Goal: Information Seeking & Learning: Learn about a topic

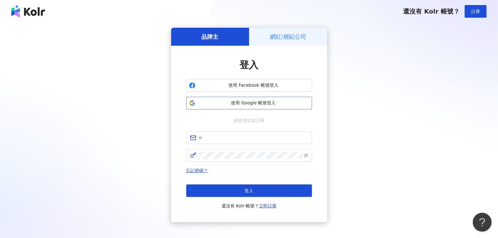
click at [260, 109] on button "使用 Google 帳號登入" at bounding box center [249, 103] width 126 height 13
click at [246, 102] on span "使用 Google 帳號登入" at bounding box center [253, 103] width 111 height 6
click at [261, 104] on span "使用 Google 帳號登入" at bounding box center [253, 103] width 111 height 6
click at [250, 102] on span "使用 Google 帳號登入" at bounding box center [253, 103] width 111 height 6
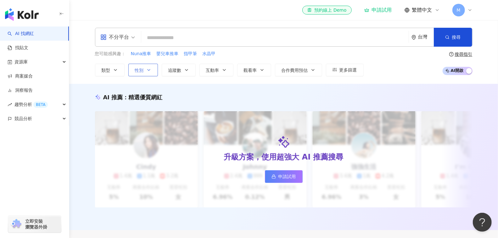
click at [144, 70] on button "性別" at bounding box center [143, 70] width 30 height 13
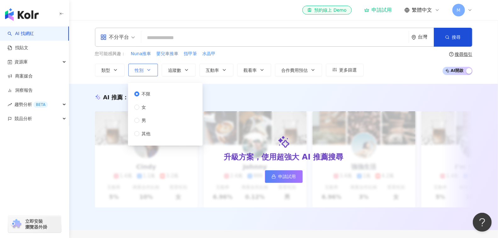
click at [149, 70] on icon "button" at bounding box center [148, 69] width 5 height 5
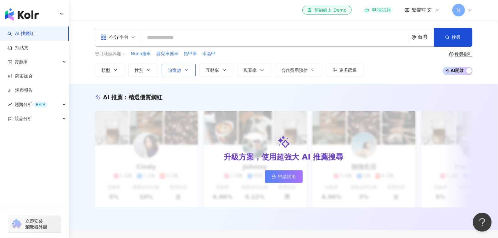
click at [179, 70] on span "追蹤數" at bounding box center [174, 70] width 13 height 5
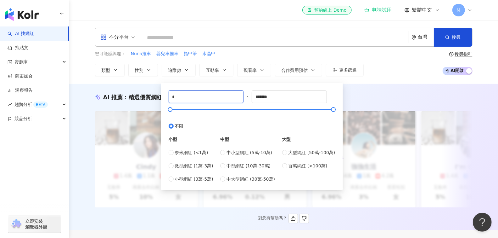
drag, startPoint x: 183, startPoint y: 101, endPoint x: 146, endPoint y: 101, distance: 37.4
type input "*"
type input "******"
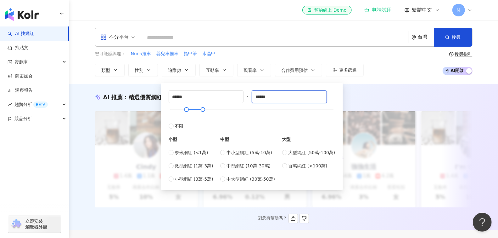
type input "******"
click at [104, 68] on span "類型" at bounding box center [106, 70] width 9 height 5
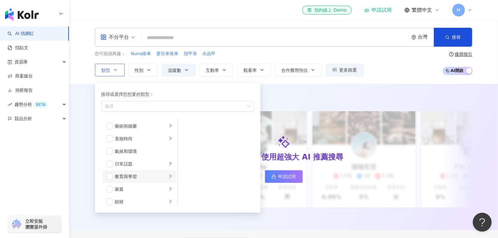
scroll to position [24, 0]
click at [111, 151] on span "button" at bounding box center [109, 152] width 6 height 6
click at [105, 163] on li "家庭" at bounding box center [140, 164] width 74 height 13
click at [111, 151] on span "button" at bounding box center [109, 152] width 6 height 6
click at [109, 162] on span "button" at bounding box center [109, 164] width 6 height 6
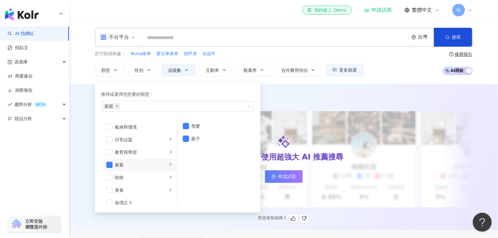
click at [316, 101] on div "AI 推薦 ： 精選優質網紅 升級方案，使用超強大 AI 推薦搜尋 申請試用 Cindy 1.4萬 1.1萬 3.2萬 互動率 5% 商業合作比例 10% 受…" at bounding box center [283, 158] width 403 height 130
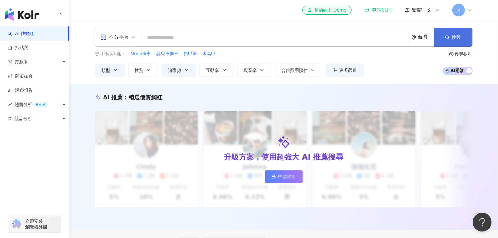
click at [453, 32] on button "搜尋" at bounding box center [453, 37] width 38 height 19
click at [135, 36] on div "不分平台" at bounding box center [118, 37] width 42 height 18
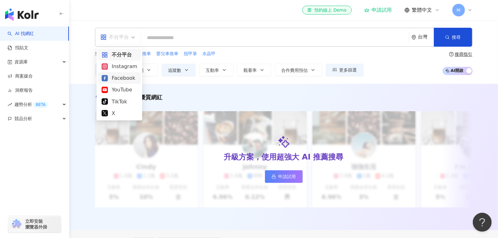
click at [119, 79] on div "Facebook" at bounding box center [120, 78] width 36 height 8
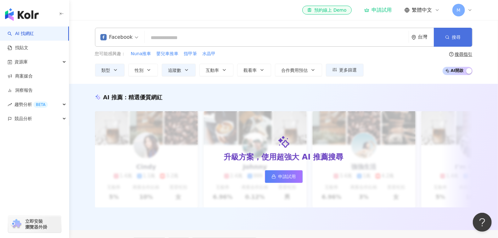
click at [453, 38] on span "搜尋" at bounding box center [456, 37] width 9 height 5
click at [195, 39] on input "search" at bounding box center [276, 38] width 259 height 12
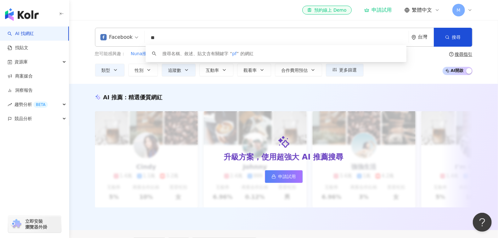
type input "*"
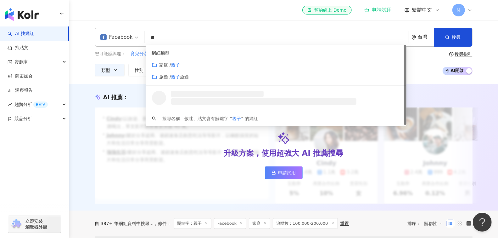
click at [412, 63] on div "您可能感興趣： 育兒分享 育兒 育兒趣事 親子生活 共讀 類型 性別 追蹤數 互動率 觀看率 合作費用預估 更多篩選 不限 女 男 其他 ****** - *…" at bounding box center [283, 63] width 377 height 26
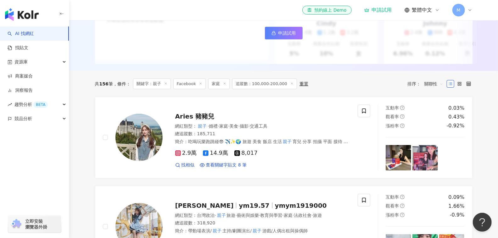
scroll to position [142, 0]
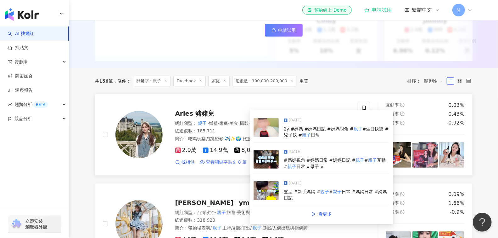
click at [232, 165] on span "查看關鍵字貼文 8 筆" at bounding box center [226, 162] width 41 height 6
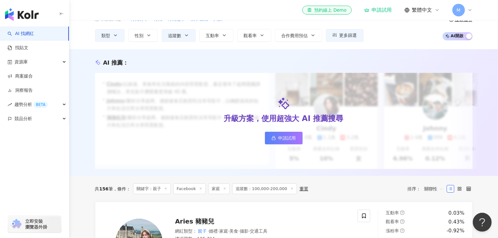
scroll to position [0, 0]
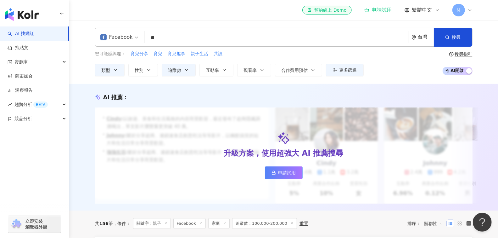
click at [185, 39] on input "**" at bounding box center [276, 38] width 259 height 12
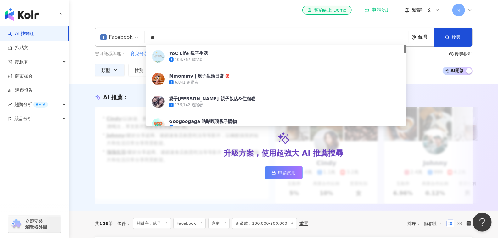
type input "*"
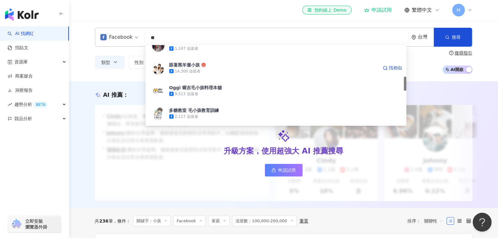
scroll to position [209, 0]
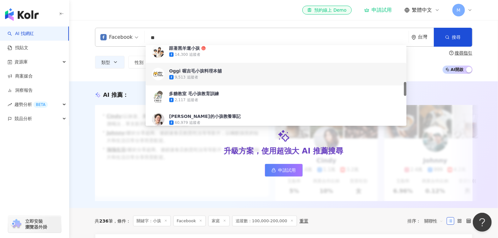
click at [116, 81] on div "AI 推薦 ： 升級方案，使用超強大 AI 推薦搜尋 申請試用 • Cindy : 以旅遊、美食和生活風格的內容而受歡迎，最近發布了超商隱藏調酒喝法，單支影片…" at bounding box center [283, 144] width 429 height 126
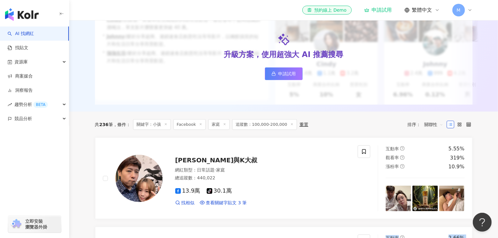
scroll to position [0, 0]
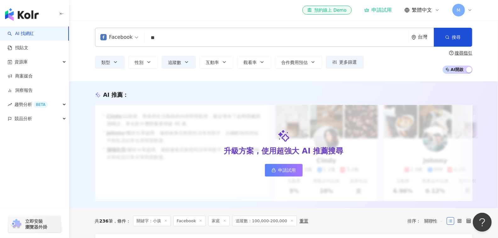
click at [193, 34] on input "**" at bounding box center [276, 38] width 259 height 12
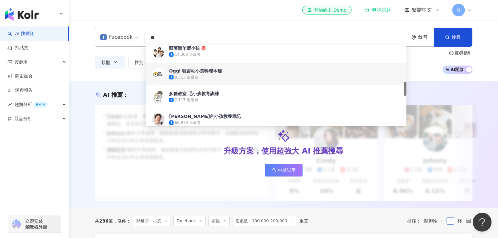
type input "*"
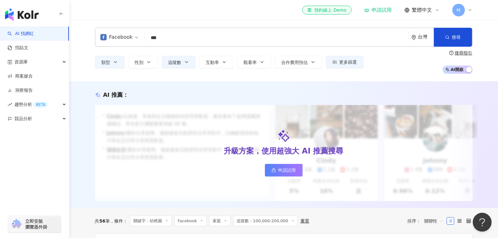
click at [204, 39] on input "***" at bounding box center [276, 38] width 259 height 12
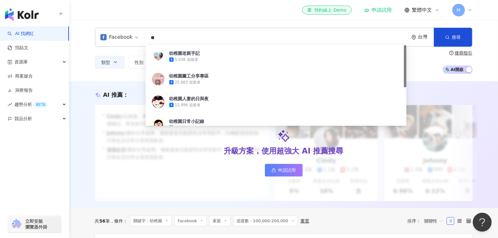
type input "*"
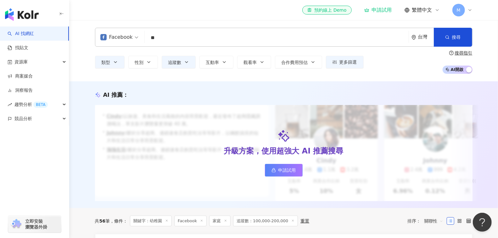
type input "*"
type input "***"
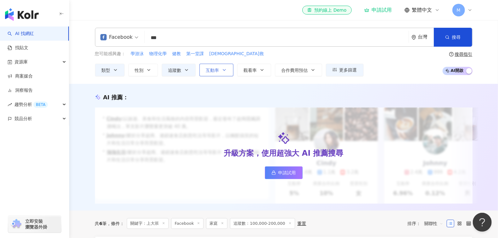
click at [217, 70] on span "互動率" at bounding box center [212, 70] width 13 height 5
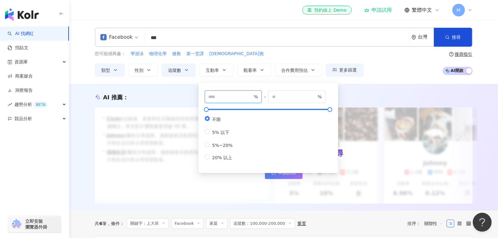
click at [221, 98] on input "number" at bounding box center [231, 96] width 44 height 7
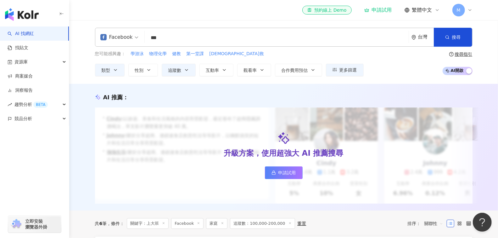
click at [363, 92] on div "AI 推薦 ： 升級方案，使用超強大 AI 推薦搜尋 申請試用 • Cindy : 以旅遊、美食和生活風格的內容而受歡迎，最近發布了超商隱藏調酒喝法，單支影片…" at bounding box center [283, 147] width 429 height 126
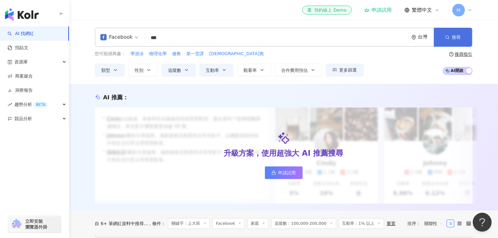
click at [450, 34] on button "搜尋" at bounding box center [453, 37] width 38 height 19
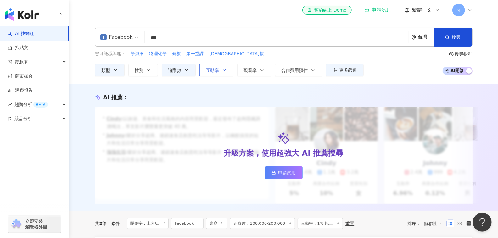
click at [224, 71] on icon "button" at bounding box center [224, 69] width 5 height 5
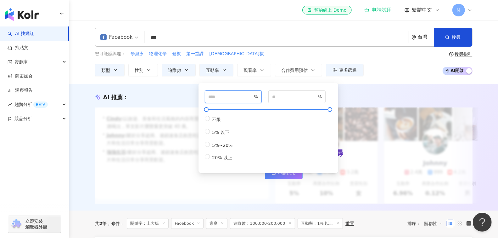
drag, startPoint x: 215, startPoint y: 95, endPoint x: 206, endPoint y: 95, distance: 9.4
click at [206, 95] on span "* %" at bounding box center [233, 96] width 57 height 13
click at [400, 75] on div "您可能感興趣： 學游泳 物理化學 健教 第一堂課 神救 類型 性別 追蹤數 互動率 觀看率 合作費用預估 更多篩選 不限 女 男 其他 ****** - **…" at bounding box center [283, 63] width 377 height 26
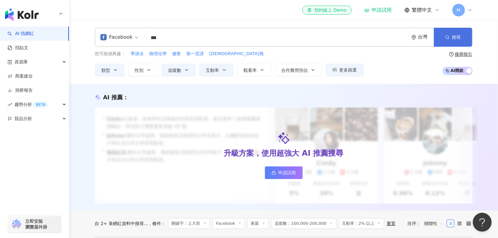
click at [457, 32] on button "搜尋" at bounding box center [453, 37] width 38 height 19
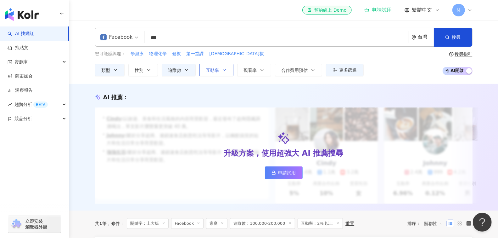
click at [222, 68] on icon "button" at bounding box center [224, 69] width 5 height 5
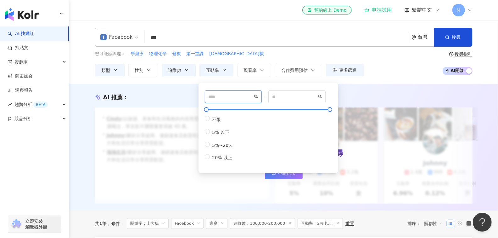
drag, startPoint x: 218, startPoint y: 97, endPoint x: 195, endPoint y: 97, distance: 22.3
type input "***"
click at [445, 36] on icon "button" at bounding box center [447, 37] width 4 height 4
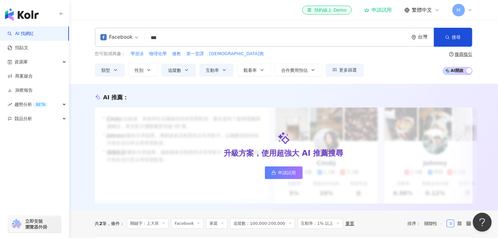
click at [309, 35] on input "***" at bounding box center [276, 38] width 259 height 12
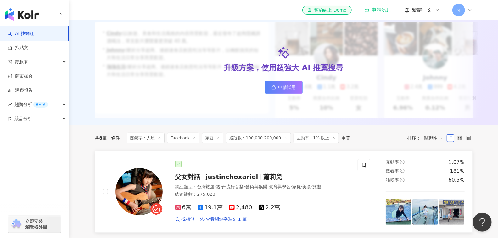
scroll to position [119, 0]
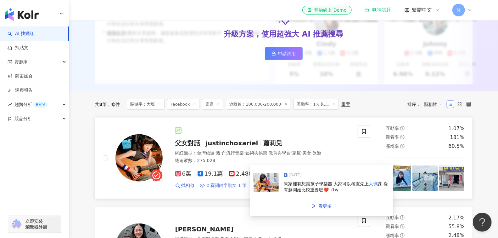
click at [218, 188] on span "查看關鍵字貼文 1 筆" at bounding box center [226, 185] width 41 height 6
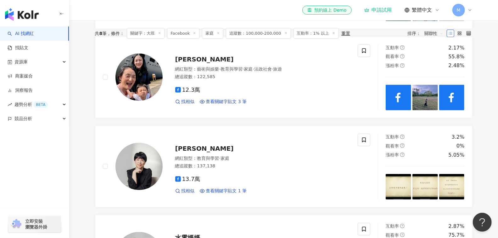
scroll to position [0, 0]
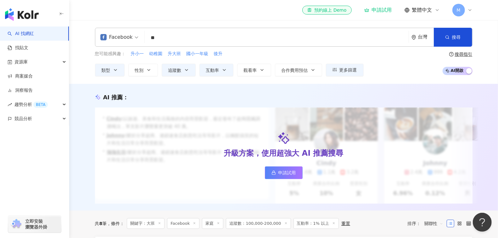
click at [174, 39] on input "**" at bounding box center [276, 38] width 259 height 12
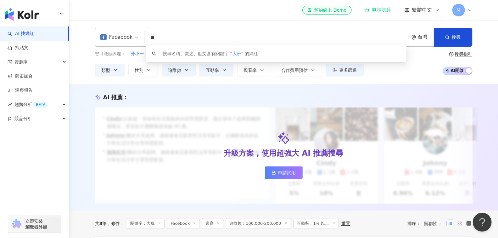
type input "*"
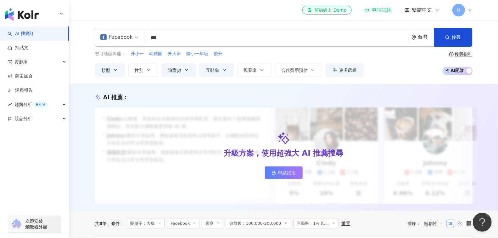
type input "*"
type input "***"
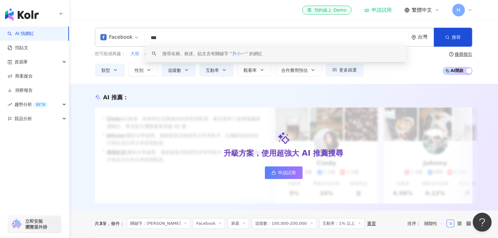
click at [250, 56] on div "搜尋名稱、敘述、貼文含有關鍵字 “ 升小一 ” 的網紅" at bounding box center [213, 53] width 100 height 7
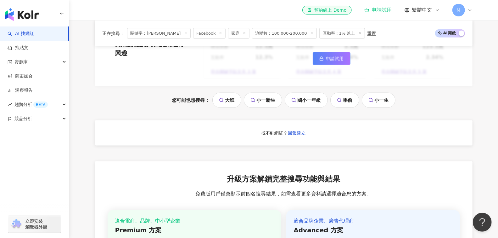
scroll to position [517, 0]
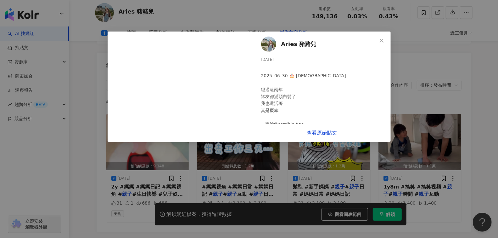
click at [300, 44] on span "Aries 豬豬兒" at bounding box center [298, 44] width 35 height 9
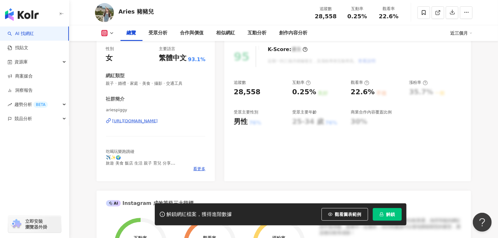
scroll to position [82, 0]
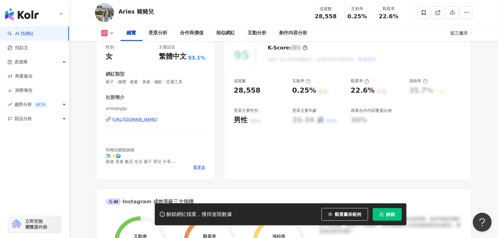
click at [143, 122] on div "https://www.instagram.com/ariespiggy/" at bounding box center [135, 119] width 46 height 6
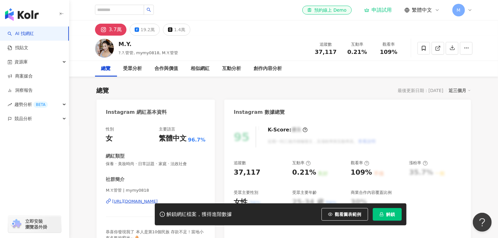
click at [137, 23] on div "3.7萬 19.2萬 1.4萬" at bounding box center [283, 27] width 403 height 15
click at [137, 29] on icon at bounding box center [137, 29] width 4 height 4
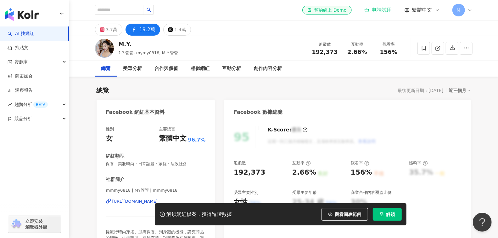
click at [128, 199] on div "https://www.facebook.com/840256982678998" at bounding box center [135, 201] width 46 height 6
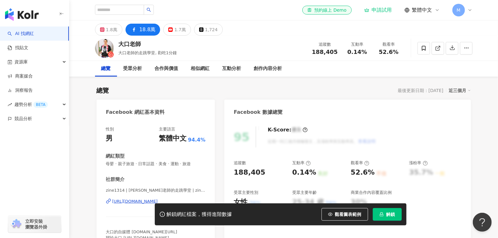
click at [132, 200] on div "[URL][DOMAIN_NAME]" at bounding box center [135, 201] width 46 height 6
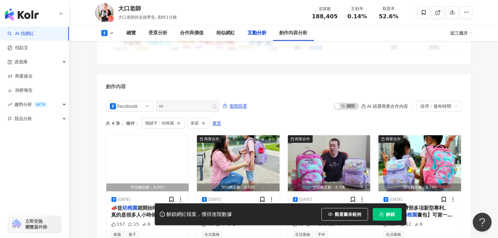
scroll to position [1452, 0]
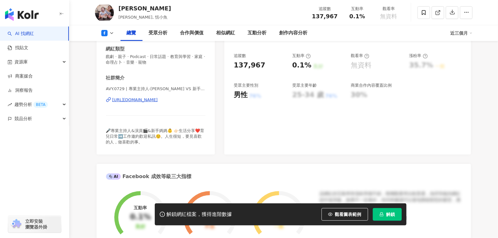
scroll to position [107, 0]
click at [156, 101] on div "https://www.facebook.com/506271529456565" at bounding box center [135, 100] width 46 height 6
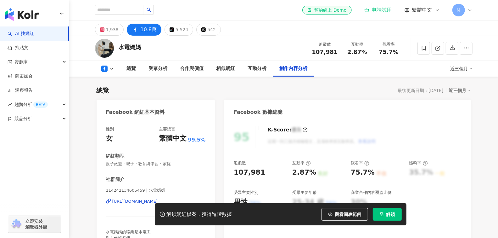
scroll to position [1699, 0]
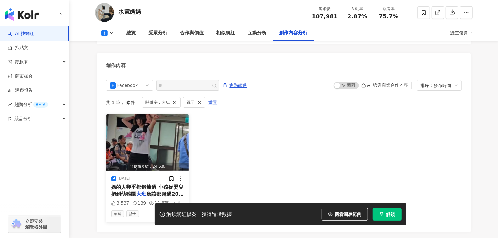
click at [160, 183] on div "媽的人幾乎都鍛煉過 小孩從嬰兒抱到幼稚園 大班 應該都超過20公斤 所以這是可以訓" at bounding box center [147, 190] width 73 height 14
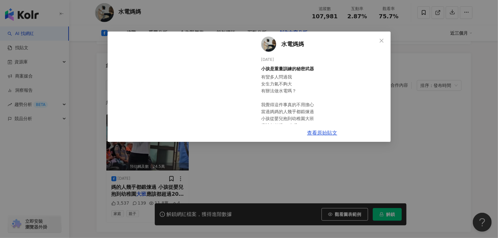
scroll to position [0, 0]
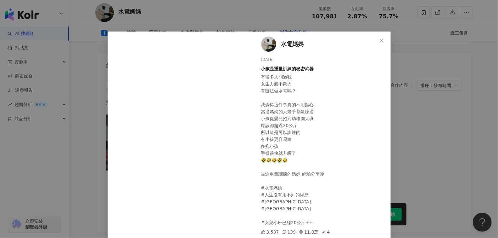
click at [292, 45] on span "水電媽媽" at bounding box center [292, 44] width 23 height 9
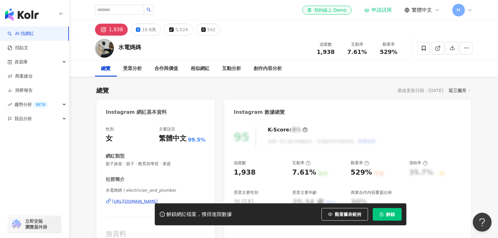
scroll to position [24, 0]
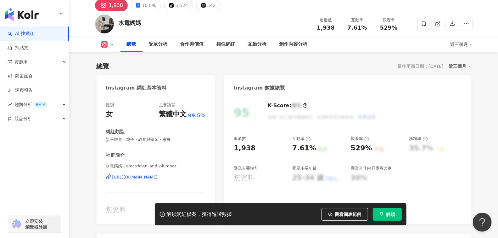
click at [137, 176] on div "https://www.instagram.com/electrician_and_plumber/" at bounding box center [135, 177] width 46 height 6
click at [143, 6] on div "10.8萬" at bounding box center [149, 5] width 14 height 9
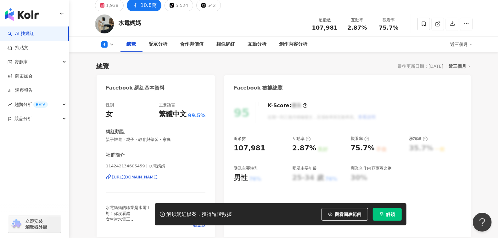
scroll to position [26, 0]
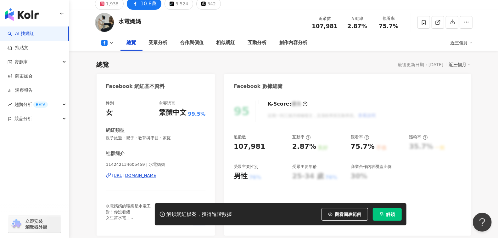
click at [133, 174] on div "https://www.facebook.com/114242134605459" at bounding box center [135, 175] width 46 height 6
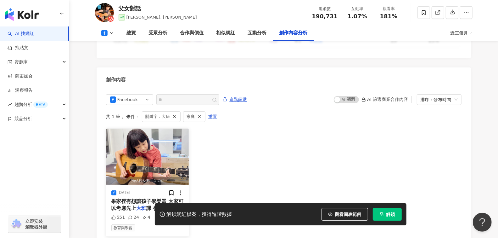
click at [154, 198] on div "果家裡有想讓孩子學樂器 大家可以考慮先上 大班 課 從有趣開始比較重要喔❤️（by" at bounding box center [147, 205] width 73 height 14
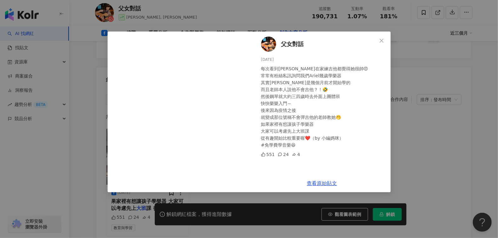
click at [292, 47] on span "父女對話" at bounding box center [292, 44] width 23 height 9
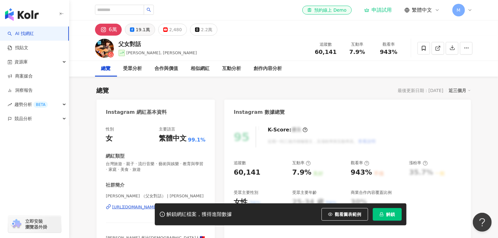
click at [141, 28] on div "19.1萬" at bounding box center [143, 29] width 14 height 9
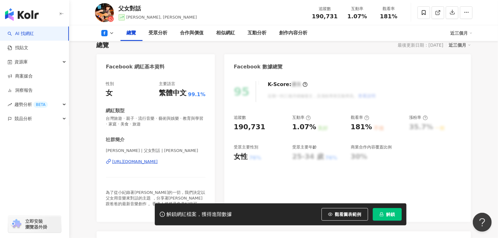
scroll to position [76, 0]
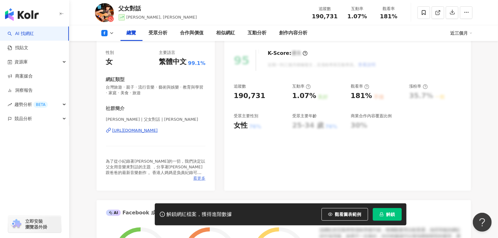
click at [194, 177] on span "看更多" at bounding box center [199, 178] width 12 height 6
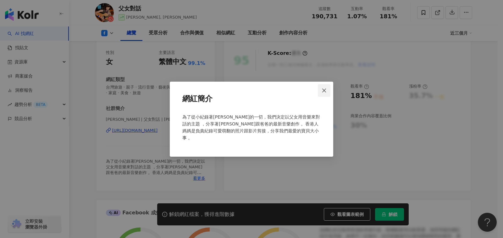
click at [325, 93] on icon "close" at bounding box center [324, 90] width 5 height 5
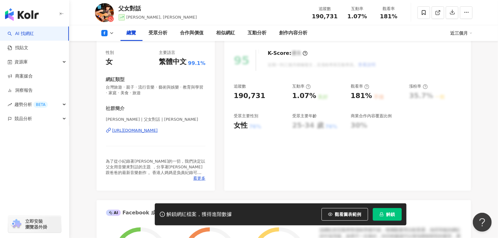
click at [152, 127] on div "[URL][DOMAIN_NAME]" at bounding box center [135, 130] width 46 height 6
